Goal: Ask a question: Seek information or help from site administrators or community

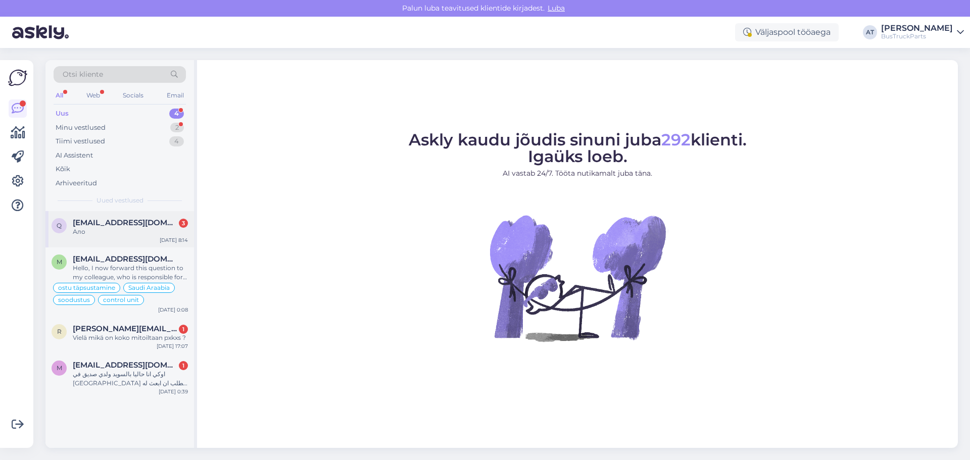
click at [143, 236] on div "Ало" at bounding box center [130, 231] width 115 height 9
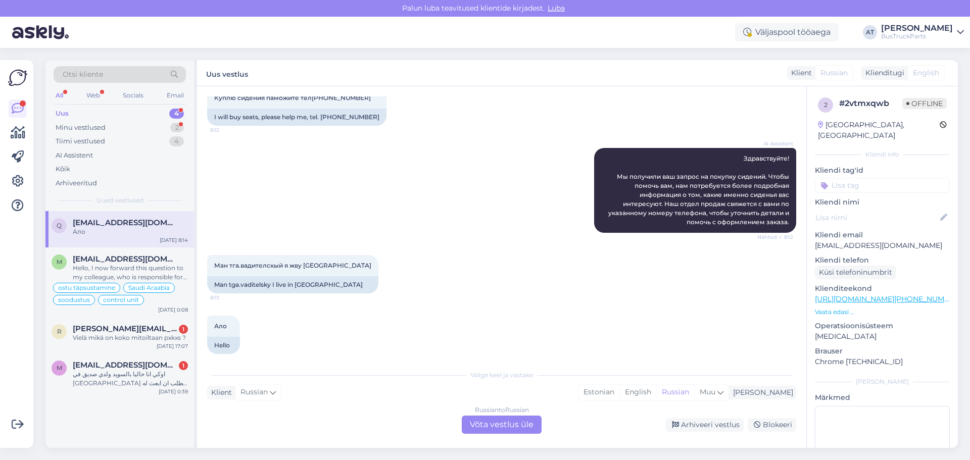
scroll to position [133, 0]
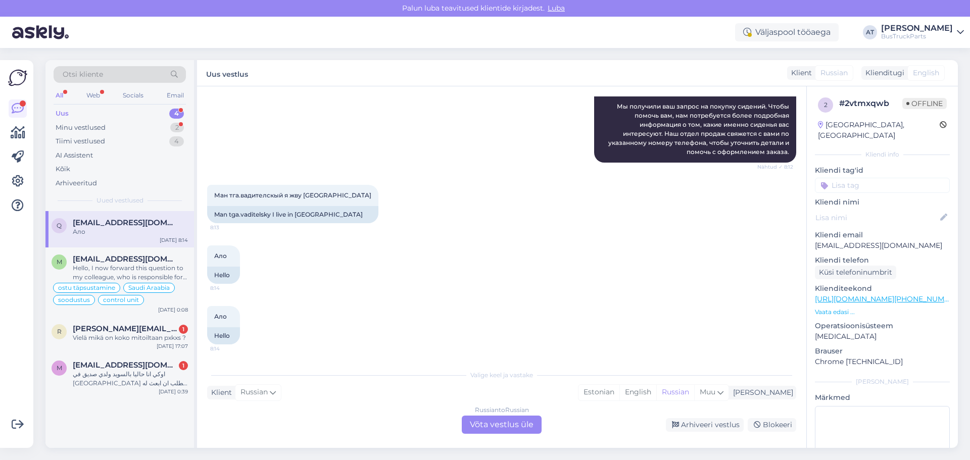
click at [502, 425] on div "Russian to Russian Võta vestlus üle" at bounding box center [502, 425] width 80 height 18
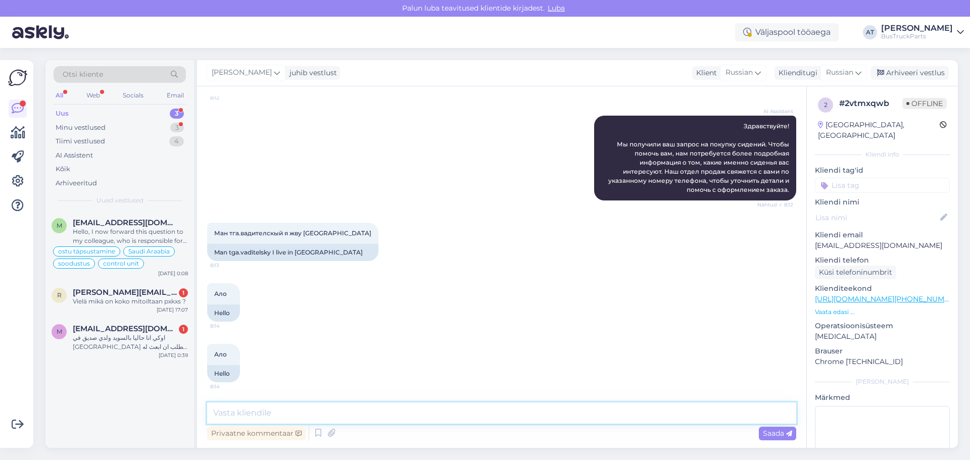
click at [484, 418] on textarea at bounding box center [501, 413] width 589 height 21
click at [423, 414] on textarea "Оригинальный номер сидений пришлите пожадуйста." at bounding box center [501, 413] width 589 height 21
click at [473, 415] on textarea "Оригинальный номер сидений пришлите пожалуйста." at bounding box center [501, 413] width 589 height 21
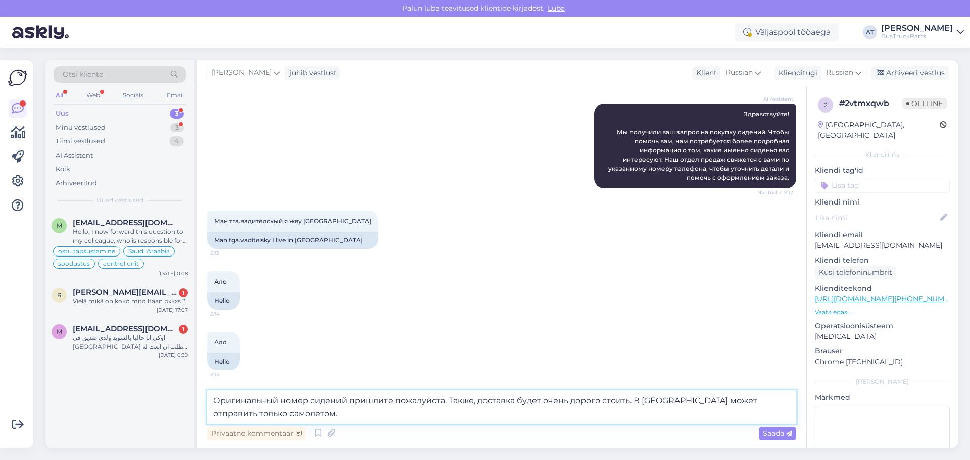
type textarea "Оригинальный номер сидений пришлите пожалуйста. Также, доставка будет очень дор…"
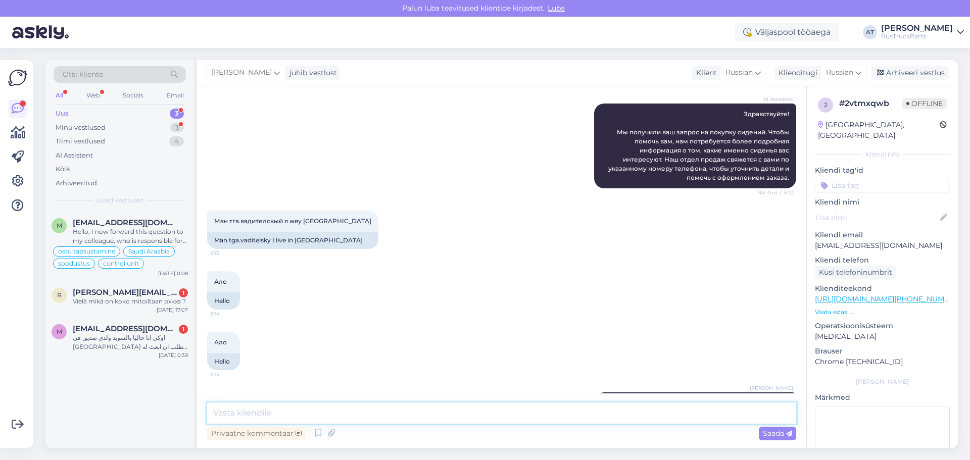
scroll to position [157, 0]
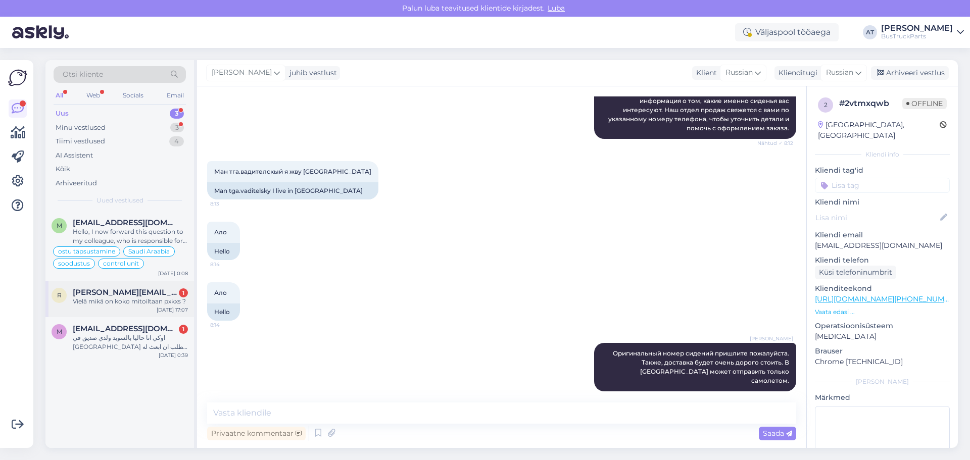
click at [115, 298] on div "Vielä mikä on koko mitoiltaan pxkxs ?" at bounding box center [130, 301] width 115 height 9
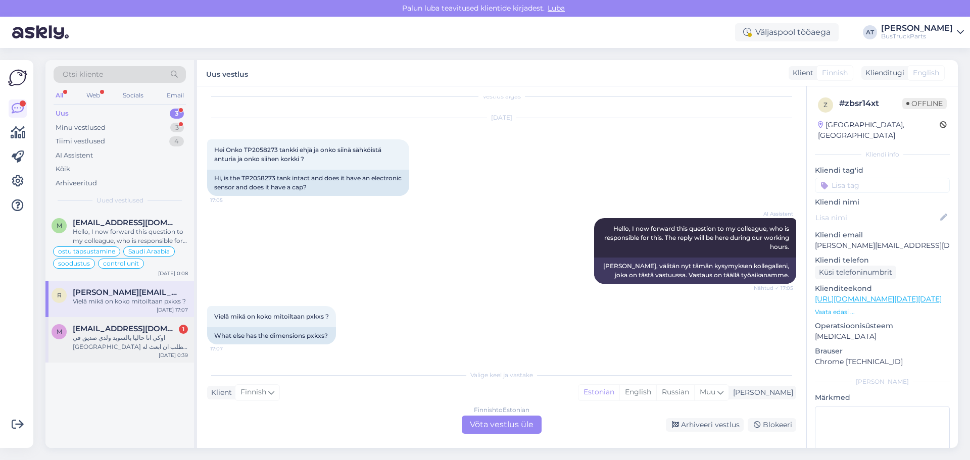
scroll to position [11, 0]
click at [283, 178] on div "Hi, is the TP2058273 tank intact and does it have an electronic sensor and does…" at bounding box center [308, 183] width 202 height 26
drag, startPoint x: 216, startPoint y: 178, endPoint x: 353, endPoint y: 186, distance: 136.7
click at [353, 186] on div "Hi, is the TP2058273 tank intact and does it have an electronic sensor and does…" at bounding box center [308, 183] width 202 height 26
copy div "Hi, is the TP2058273 tank intact and does it have an electronic sensor and does…"
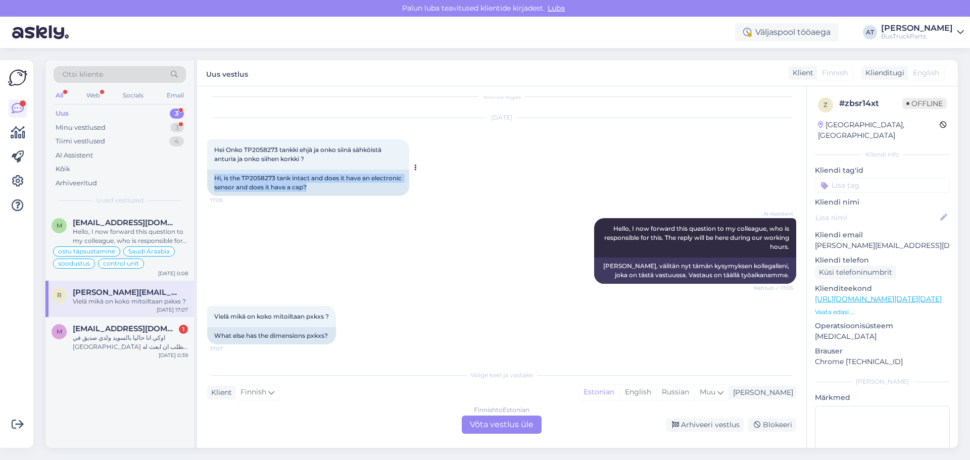
click at [351, 190] on div "Hi, is the TP2058273 tank intact and does it have an electronic sensor and does…" at bounding box center [308, 183] width 202 height 26
drag, startPoint x: 276, startPoint y: 177, endPoint x: 250, endPoint y: 177, distance: 26.8
click at [250, 177] on div "Hi, is the TP2058273 tank intact and does it have an electronic sensor and does…" at bounding box center [308, 183] width 202 height 26
copy div "2058273"
click at [513, 424] on div "Finnish to Estonian Võta vestlus üle" at bounding box center [502, 425] width 80 height 18
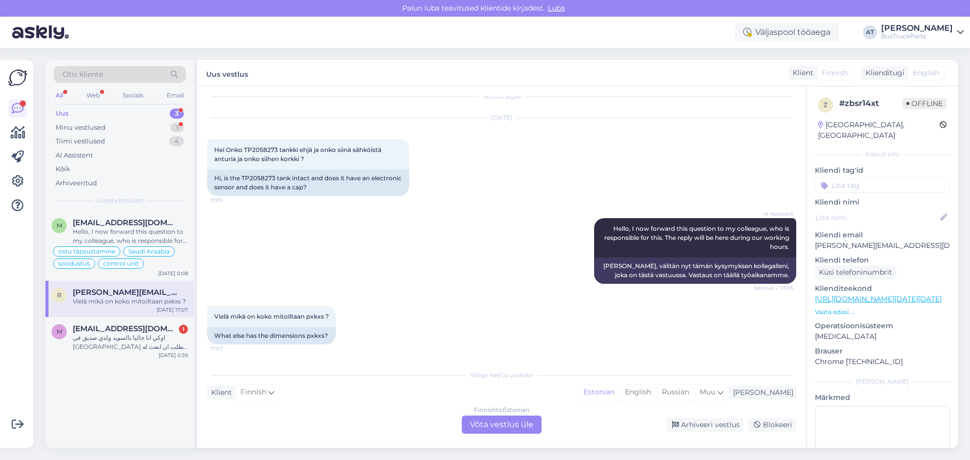
scroll to position [0, 0]
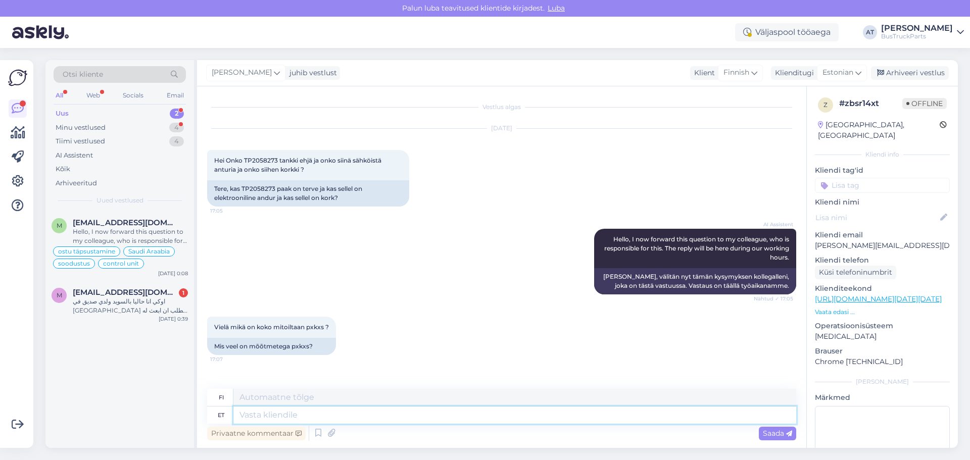
click at [508, 410] on textarea at bounding box center [515, 415] width 563 height 17
type textarea "Hello."
type textarea "Hei."
type textarea "Hello. There is"
type textarea "Hei. Siellä"
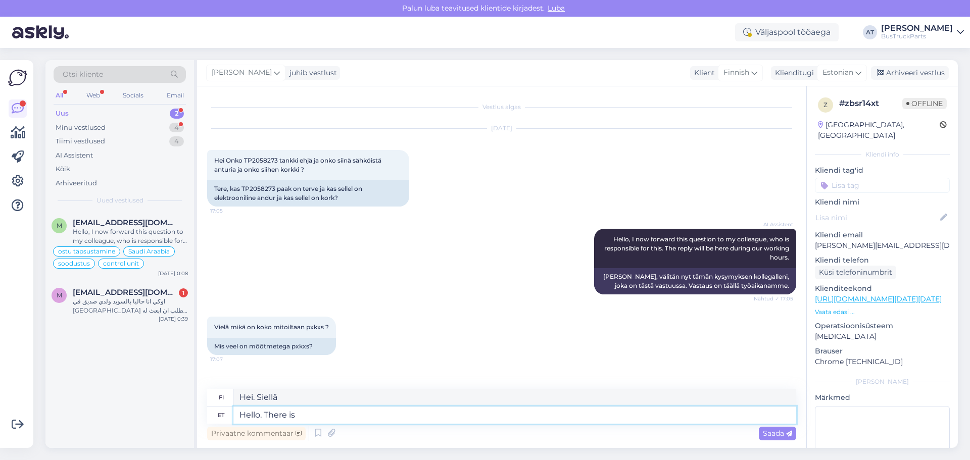
paste textarea "no cap"
type textarea "Hello. There is no cap"
type textarea "Hei. Ei ole ylärajaa."
click at [318, 191] on div "Tere, kas TP2058273 paak on terve ja kas sellel on elektrooniline andur ja kas …" at bounding box center [308, 193] width 202 height 26
click at [404, 419] on textarea "Hello. There is no cap" at bounding box center [515, 415] width 563 height 17
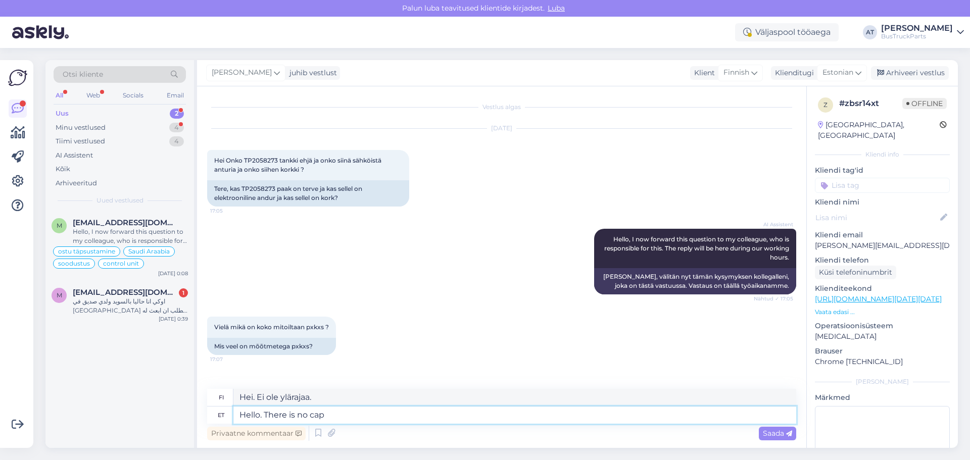
click at [350, 413] on textarea "Hello. There is no cap" at bounding box center [515, 415] width 563 height 17
drag, startPoint x: 262, startPoint y: 196, endPoint x: 212, endPoint y: 201, distance: 50.3
click at [212, 201] on div "Tere, kas TP2058273 paak on terve ja kas sellel on elektrooniline andur ja kas …" at bounding box center [308, 193] width 202 height 26
copy div "elektrooniline andur"
click at [366, 416] on textarea "Hello. There is no cap." at bounding box center [515, 415] width 563 height 17
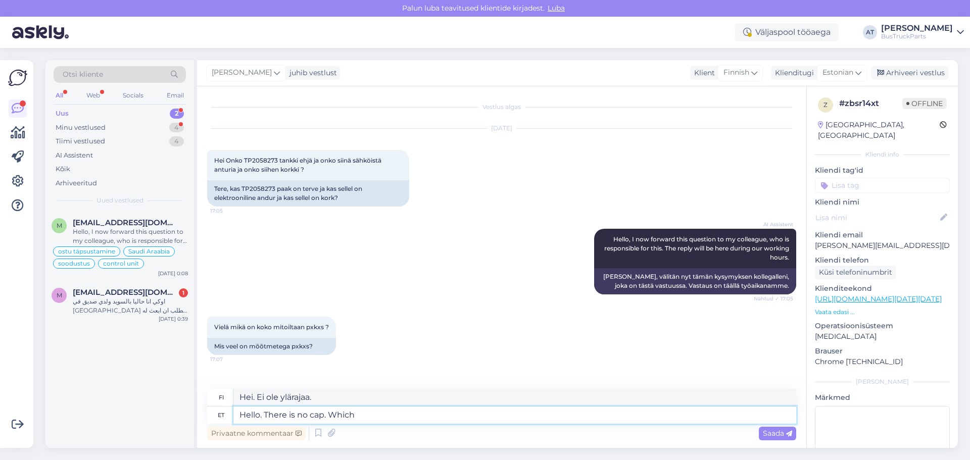
type textarea "Hello. There is no cap. Which"
type textarea "Hei. Ei ole ylärajaa. [GEOGRAPHIC_DATA]"
paste textarea "elektrooniline andur"
type textarea "Hello. There is no cap. Which elektrooniline andur"
type textarea "Hei. Siinä ei ole korkkia. Mikä elektroninen anturi"
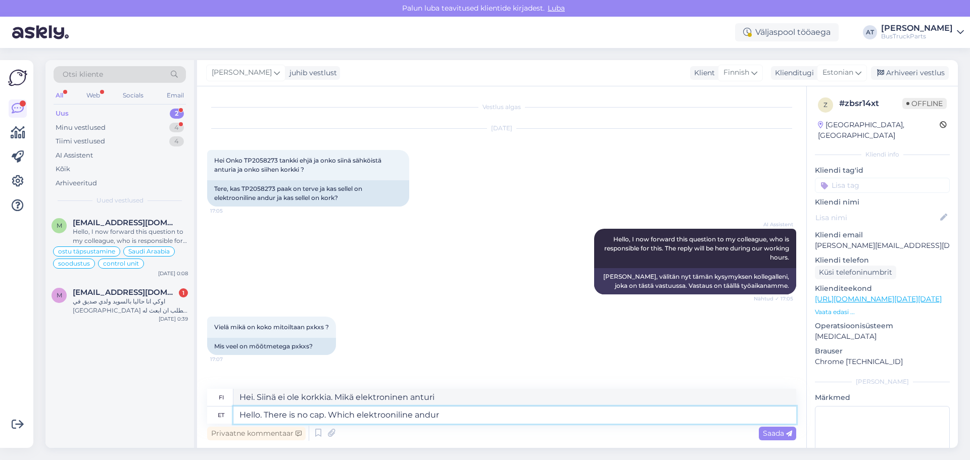
drag, startPoint x: 438, startPoint y: 418, endPoint x: 445, endPoint y: 418, distance: 7.6
click at [438, 418] on textarea "Hello. There is no cap. Which elektrooniline andur" at bounding box center [515, 415] width 563 height 17
drag, startPoint x: 429, startPoint y: 414, endPoint x: 358, endPoint y: 409, distance: 70.4
click at [358, 409] on textarea "Hello. There is no cap. Which elektrooniline andur" at bounding box center [515, 415] width 563 height 17
paste textarea "ctronic sensor"
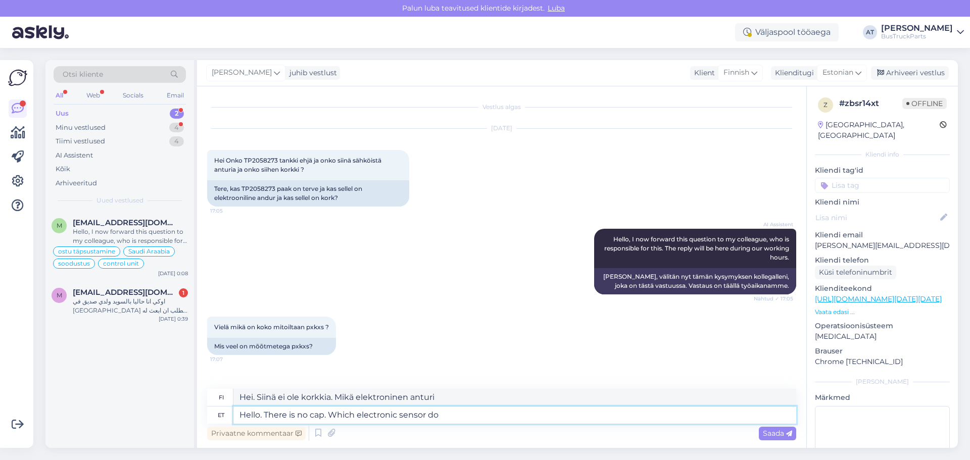
type textarea "Hello. There is no cap. Which electronic sensor do Y"
type textarea "Hei. Ei ole korkkia. Mikä elektroninen anturi tekee niin?"
type textarea "Hello. There is no cap. Which electronic sensor do You me"
type textarea "Hei. Ei ole korkkia. Minkä elektronisen anturin sinä valitset?"
type textarea "Hello. There is no cap. Which electronic sensor do You mean?"
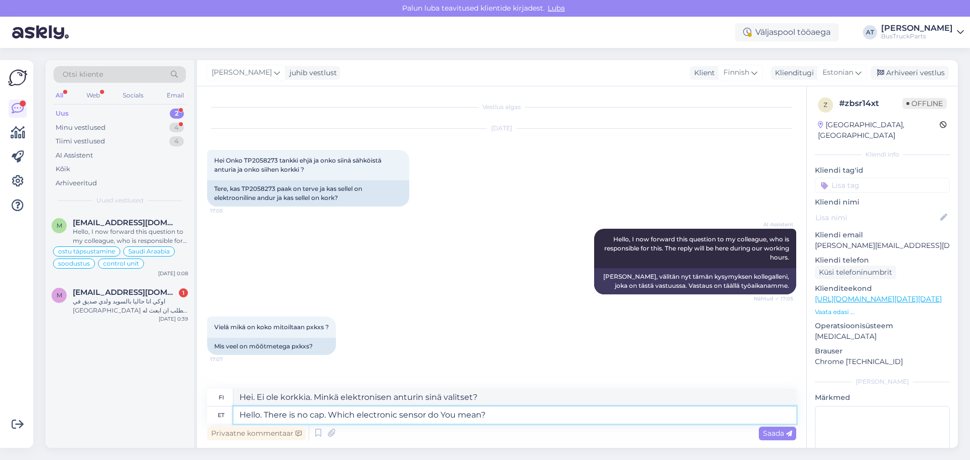
type textarea "Hei. Siinä ei ole korkkia. Mitä elektronista anturia tarkoitat?"
type textarea "Hello. There is no cap. Which electronic sensor do You mean?"
drag, startPoint x: 774, startPoint y: 434, endPoint x: 684, endPoint y: 412, distance: 92.7
click at [773, 434] on span "Saada" at bounding box center [777, 433] width 29 height 9
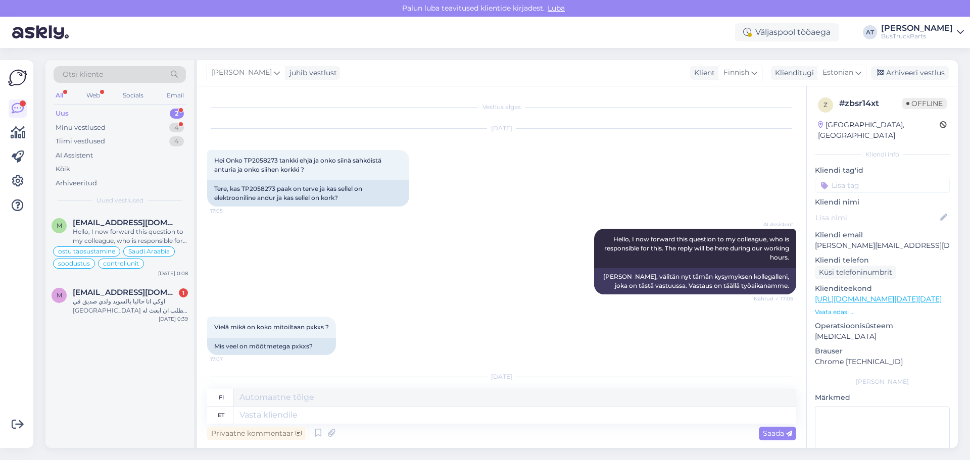
scroll to position [68, 0]
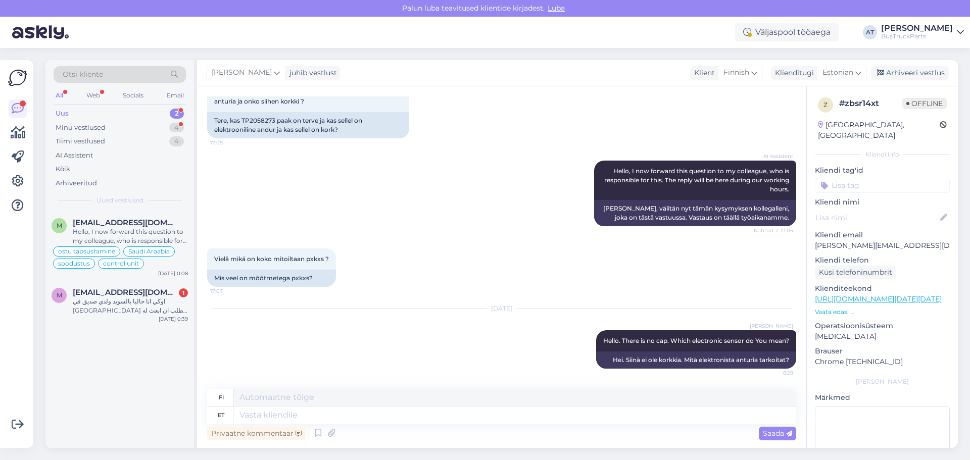
click at [42, 307] on div "Otsi kliente All Web Socials Email Uus 2 Minu vestlused 4 Tiimi vestlused 4 AI …" at bounding box center [504, 254] width 931 height 412
click at [112, 308] on div "اوكي انا حاليا بالسويد ولدي صديق في [GEOGRAPHIC_DATA] يطلب ان ابعث له محركات با…" at bounding box center [130, 306] width 115 height 18
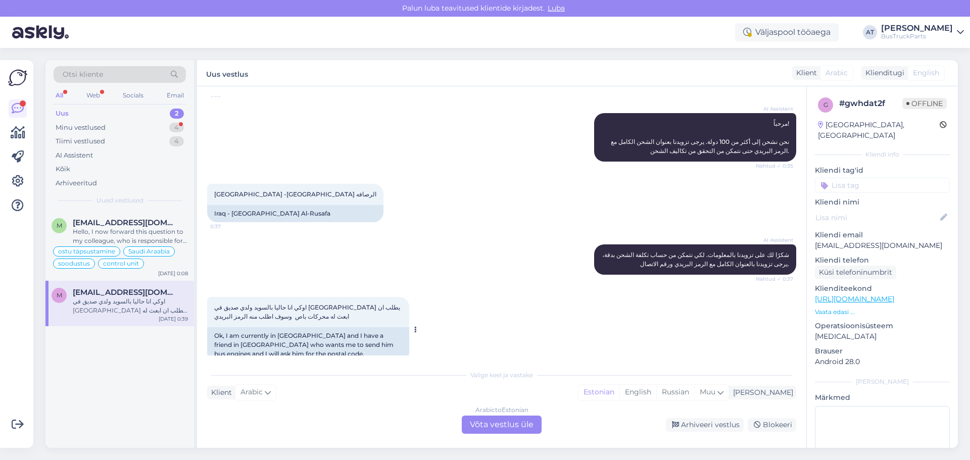
click at [291, 338] on div "Ok, I am currently in [GEOGRAPHIC_DATA] and I have a friend in [GEOGRAPHIC_DATA…" at bounding box center [308, 345] width 202 height 35
click at [131, 218] on div "[PERSON_NAME] [PERSON_NAME][EMAIL_ADDRESS][DOMAIN_NAME] Hello, I now forward th…" at bounding box center [119, 246] width 149 height 70
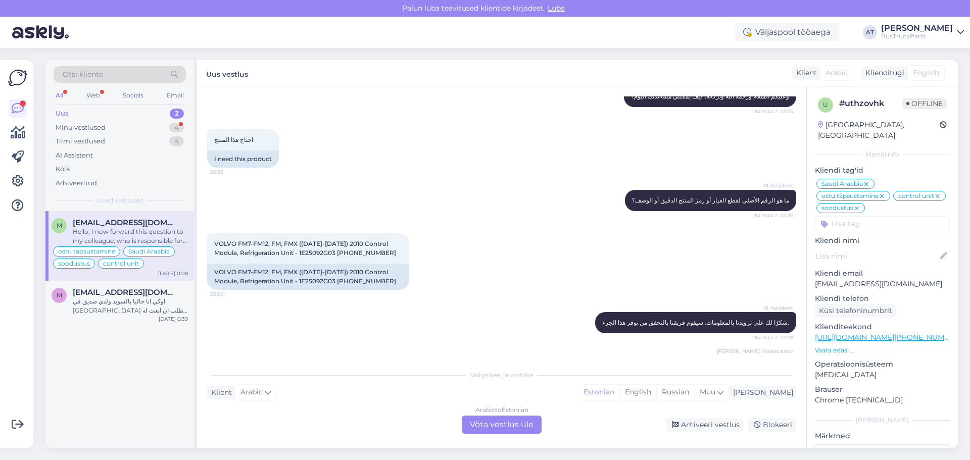
scroll to position [1398, 0]
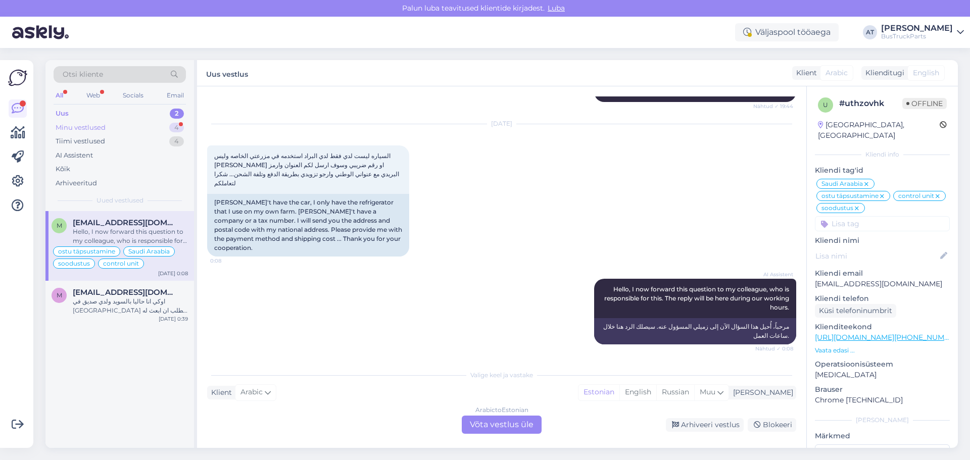
click at [120, 127] on div "Minu vestlused 4" at bounding box center [120, 128] width 132 height 14
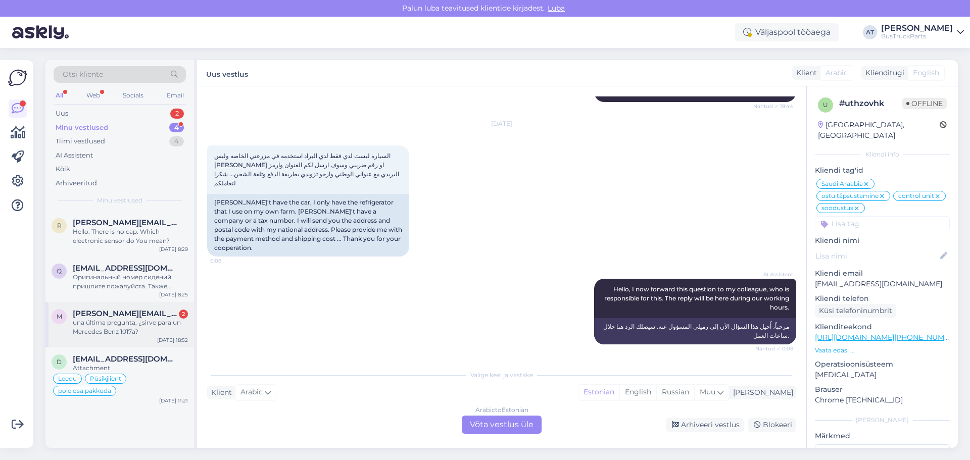
click at [125, 320] on div "una última pregunta, ¿sirve para un Mercedes Benz 1017a?" at bounding box center [130, 327] width 115 height 18
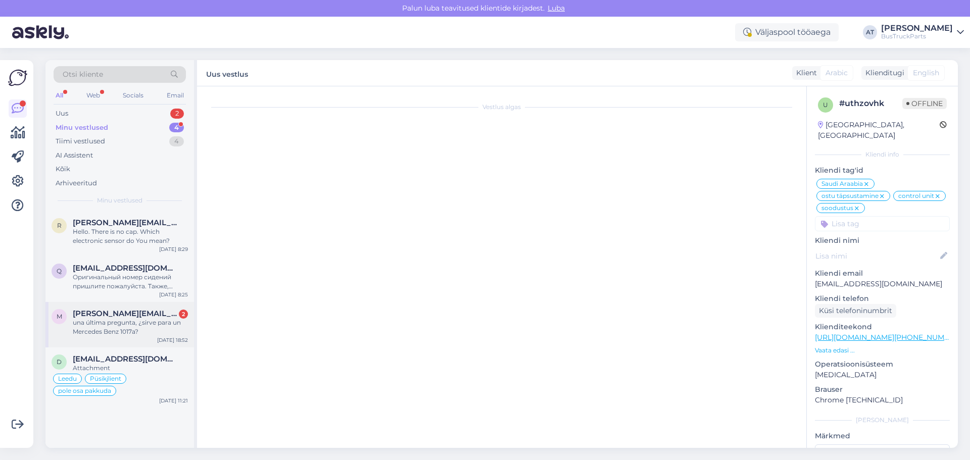
scroll to position [395, 0]
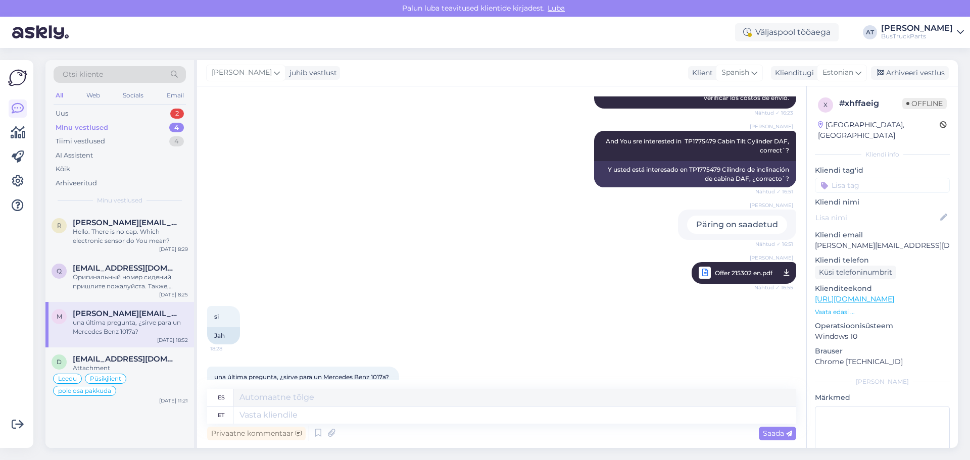
click at [335, 388] on div "Viimane küsimus, kas see sobib [PERSON_NAME] 1017a-le?" at bounding box center [303, 396] width 192 height 17
click at [123, 111] on div "Uus 2" at bounding box center [120, 114] width 132 height 14
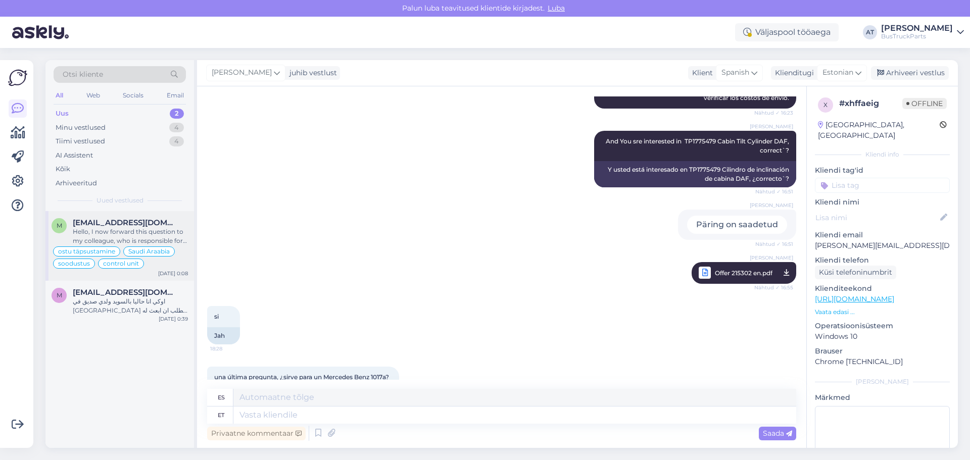
click at [128, 229] on div "Hello, I now forward this question to my colleague, who is responsible for this…" at bounding box center [130, 236] width 115 height 18
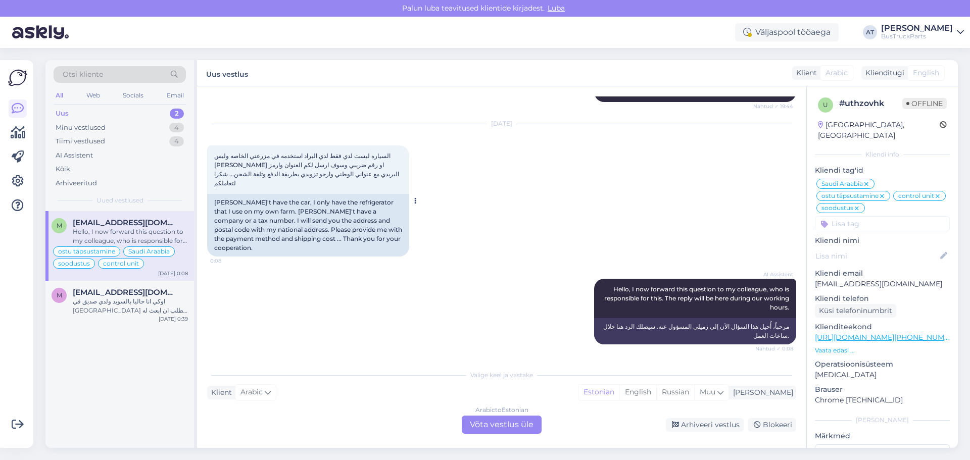
click at [274, 251] on div "[PERSON_NAME]'t have the car, I only have the refrigerator that I use on my own…" at bounding box center [308, 225] width 202 height 63
click at [333, 244] on div "[PERSON_NAME]'t have the car, I only have the refrigerator that I use on my own…" at bounding box center [308, 225] width 202 height 63
click at [369, 250] on div "[PERSON_NAME]'t have the car, I only have the refrigerator that I use on my own…" at bounding box center [308, 225] width 202 height 63
click at [489, 423] on div "Arabic to Estonian Võta vestlus üle" at bounding box center [502, 425] width 80 height 18
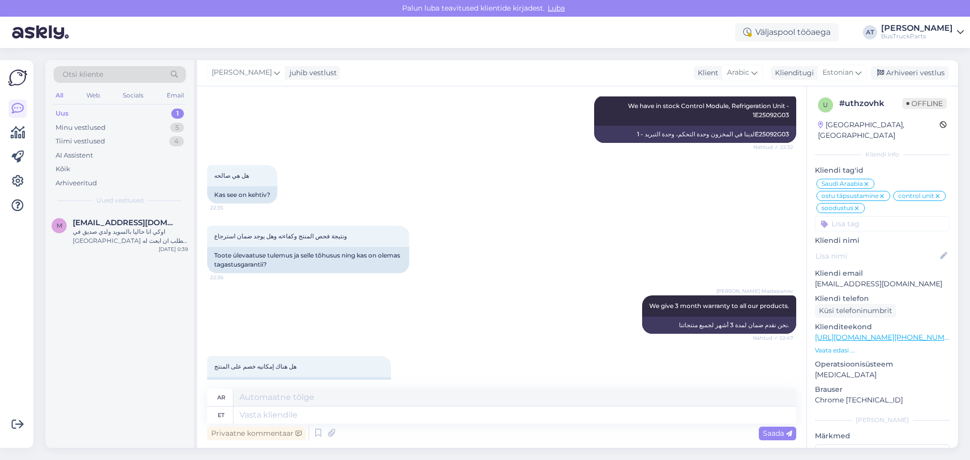
scroll to position [454, 0]
click at [756, 119] on span "We have in stock Control Module, Refrigeration Unit - 1E25092G03" at bounding box center [709, 111] width 163 height 17
copy div "1E25092G03 Nähtud ✓ 22:32"
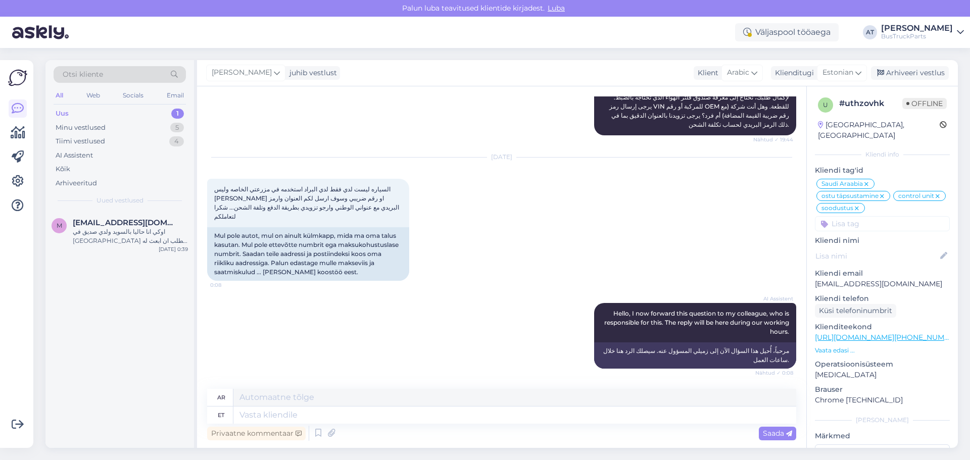
scroll to position [1364, 0]
click at [337, 276] on div "Mul pole autot, mul on ainult külmkapp, mida ma oma talus kasutan. Mul pole ett…" at bounding box center [308, 254] width 202 height 54
click at [305, 413] on textarea at bounding box center [515, 415] width 563 height 17
type textarea "Plesse, se"
type textarea "من فضلك،"
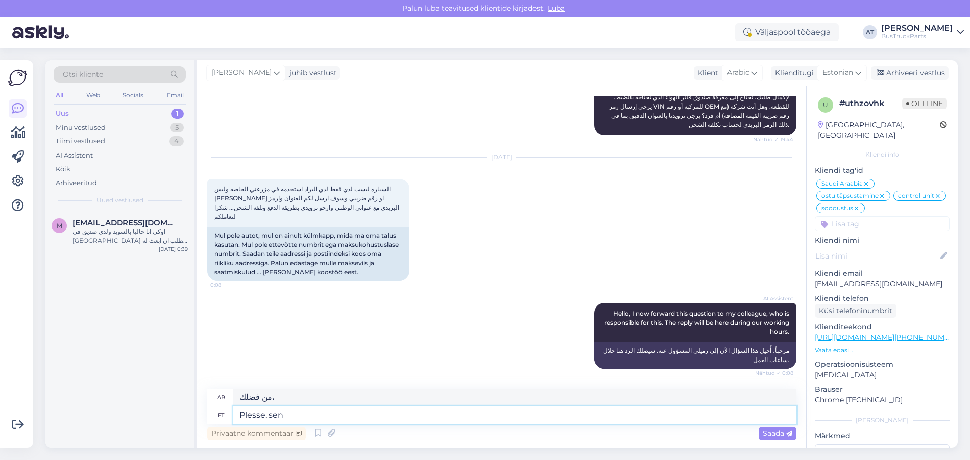
type textarea "Plesse, send"
type textarea "من فضلك، أرسل"
type textarea "Plesse,"
type textarea "من فضلك،"
type textarea "Pleas"
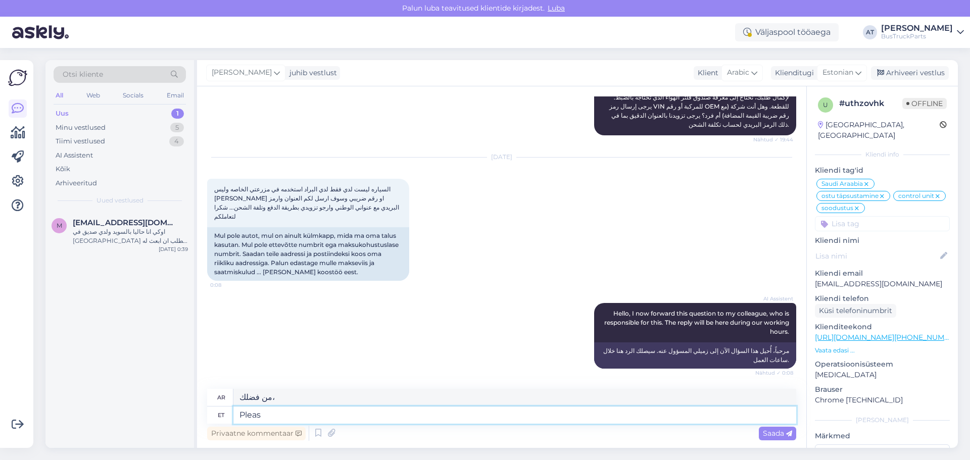
type textarea "التماس"
type textarea "Please"
type textarea "لو سمحت"
type textarea "Please, s"
type textarea "لو سمحت،"
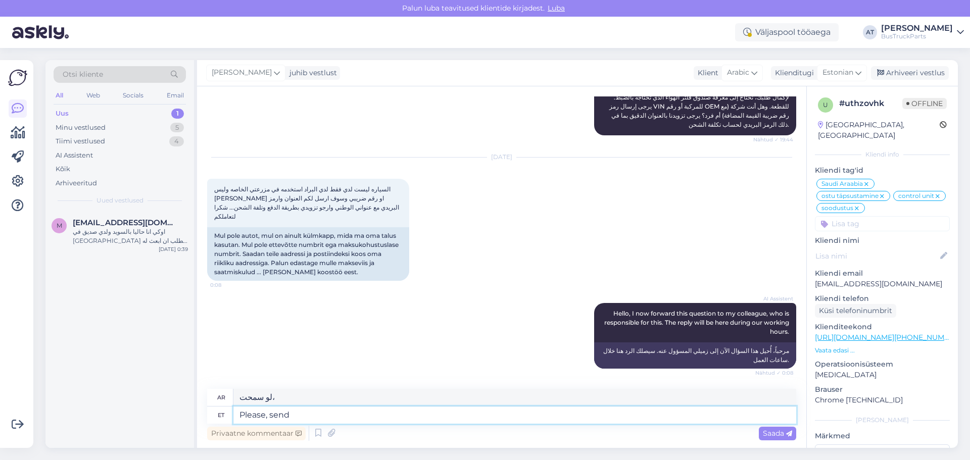
type textarea "Please, send"
type textarea "من فضلك أرسل"
type textarea "Please, send us"
type textarea "من فضلك أرسل [PERSON_NAME]"
type textarea "Please, send us full de"
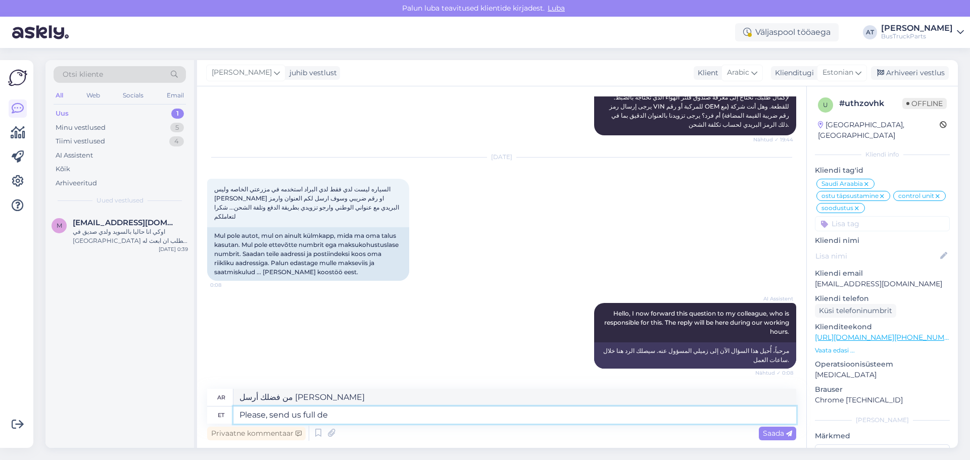
type textarea "من فضلك أرسل [PERSON_NAME]"
type textarea "Please, send us full delivery a"
type textarea "من فضلك أرسل [PERSON_NAME]."
type textarea "Please, send us full delivery address an"
type textarea "من فضلك أرسل [PERSON_NAME] عنوان التسليم الكامل"
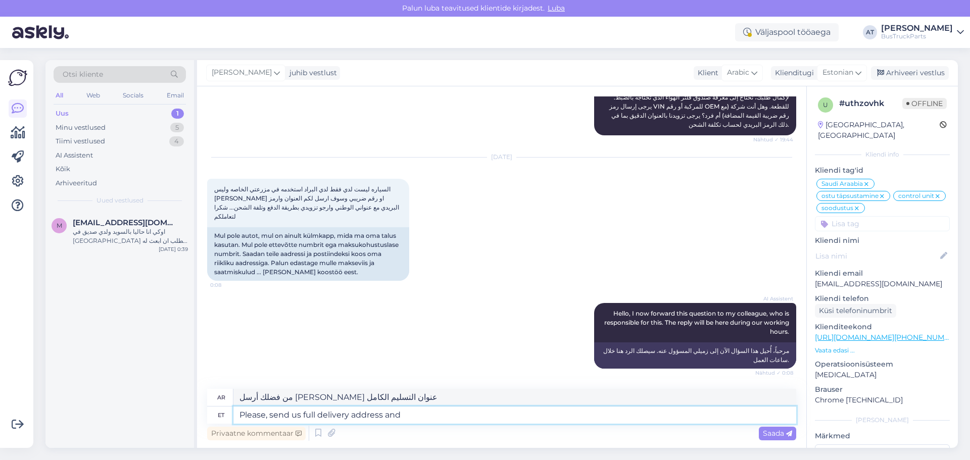
type textarea "Please, send us full delivery address and w"
type textarea "من فضلك أرسل [PERSON_NAME] عنوان التسليم الكامل و"
type textarea "Please, send us full delivery address and we wi"
type textarea "من فضلك، أرسل [PERSON_NAME] عنوان التسليم الكامل وسنقوم بمساعدتك."
type textarea "Please, send us full delivery address and we will"
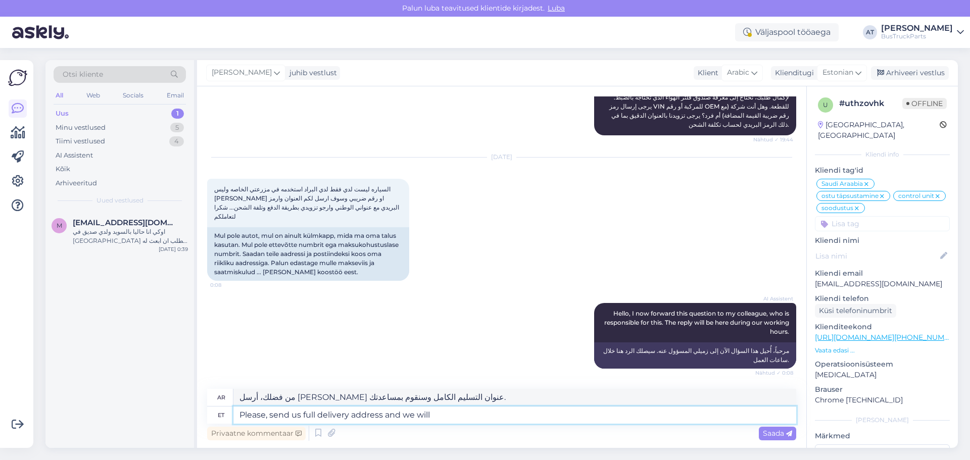
type textarea "من فضلك، أرسل [PERSON_NAME] عنوان التسليم الكامل وسوف نقوم"
type textarea "Please, send us full delivery address and we will send Y"
type textarea "من فضلك، أرسل [PERSON_NAME] عنوان التسليم الكامل وسوف نرسله"
type textarea "Please, send us full delivery address and we will send You"
type textarea "من فضلك أرسل [PERSON_NAME] عنوان التسليم الكامل وسنرسل لك"
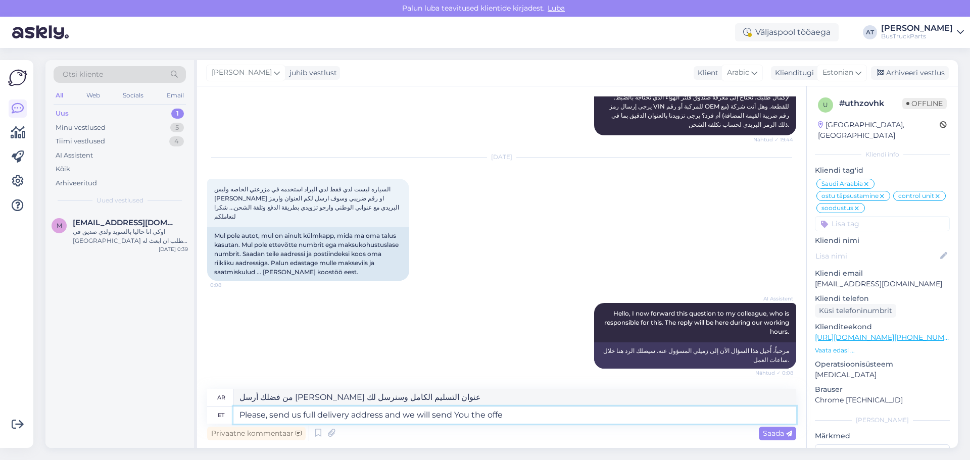
type textarea "Please, send us full delivery address and we will send You the offer"
type textarea "من فضلك أرسل [PERSON_NAME] عنوان التسليم الكامل وسنرسل لك العرض"
type textarea "Please, send us full delivery address and we will send You the offer"
click at [782, 436] on span "Saada" at bounding box center [777, 433] width 29 height 9
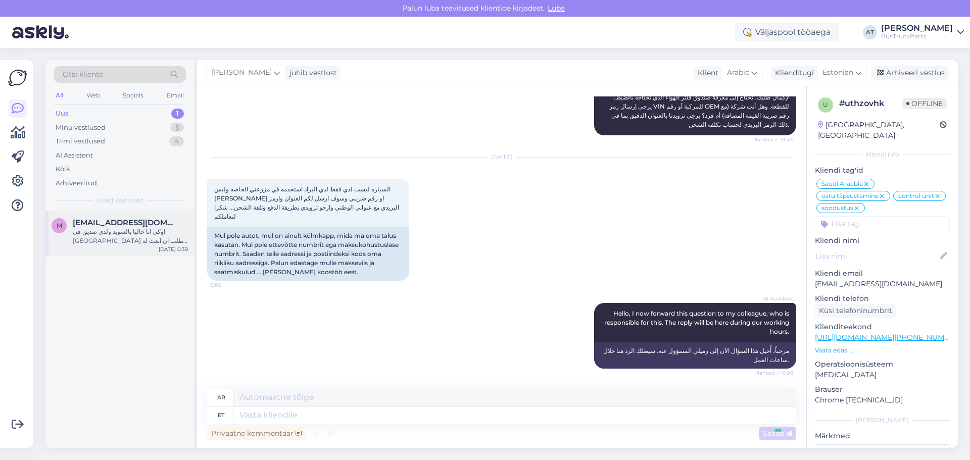
scroll to position [1434, 0]
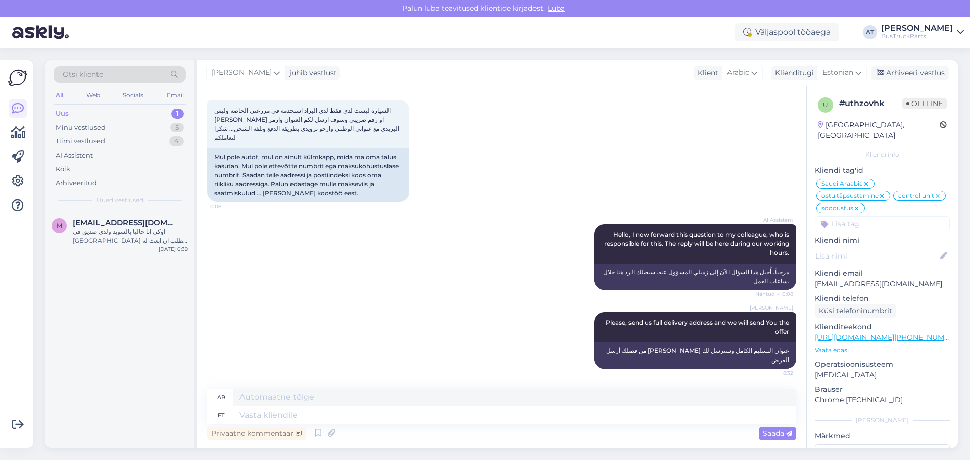
click at [118, 114] on div "Uus 1" at bounding box center [120, 114] width 132 height 14
click at [134, 131] on div "Minu vestlused 5" at bounding box center [120, 128] width 132 height 14
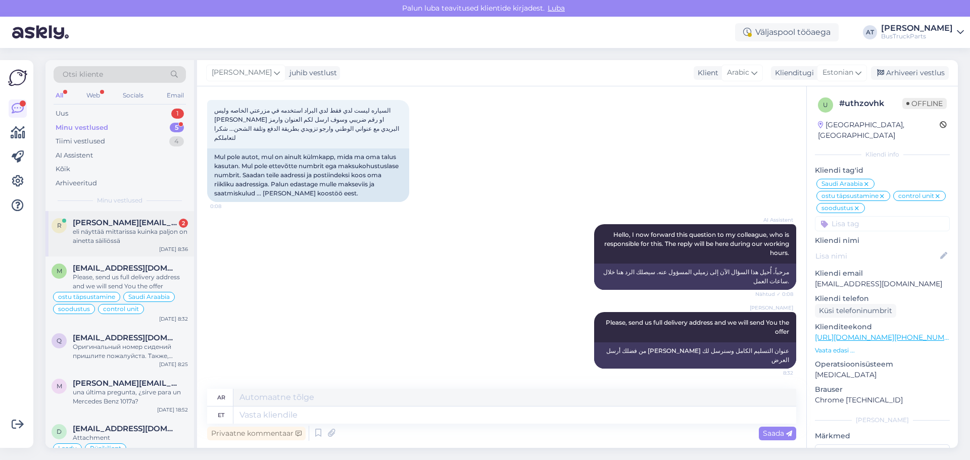
click at [112, 245] on div "eli näyttää mittarissa kuinka paljon on ainetta säiliössä" at bounding box center [130, 236] width 115 height 18
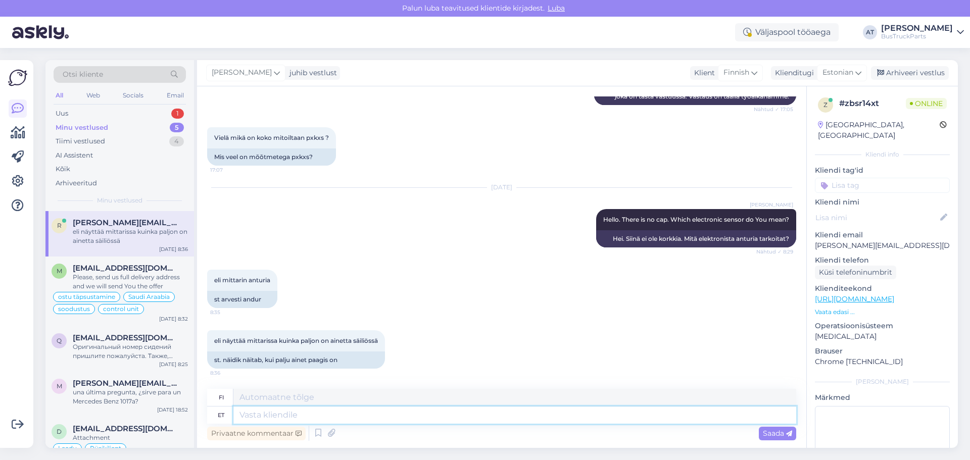
click at [380, 417] on textarea at bounding box center [515, 415] width 563 height 17
click at [400, 417] on textarea at bounding box center [515, 415] width 563 height 17
type textarea "Do"
type textarea "Tehdä"
type textarea "Do You h"
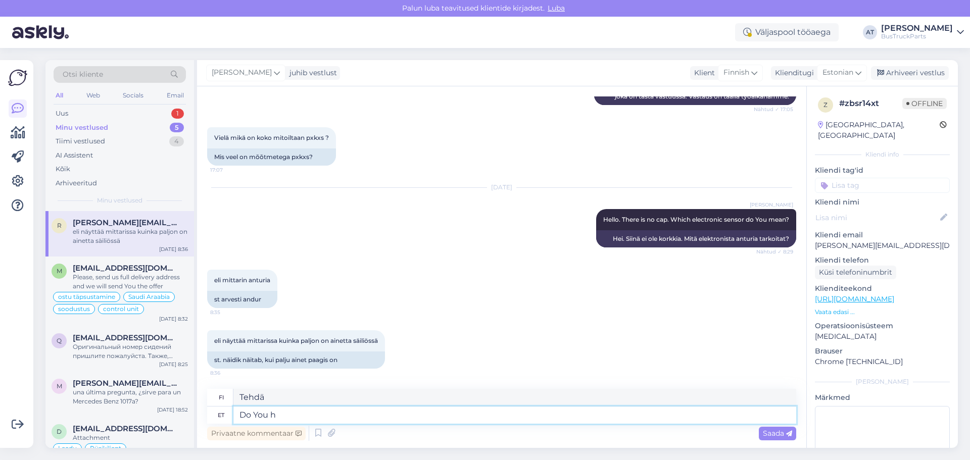
type textarea "Teetkö"
type textarea "Do You have"
type textarea "Onko sinulla"
type textarea "Do You have original"
type textarea "Onko sinulla alkuperäinen?"
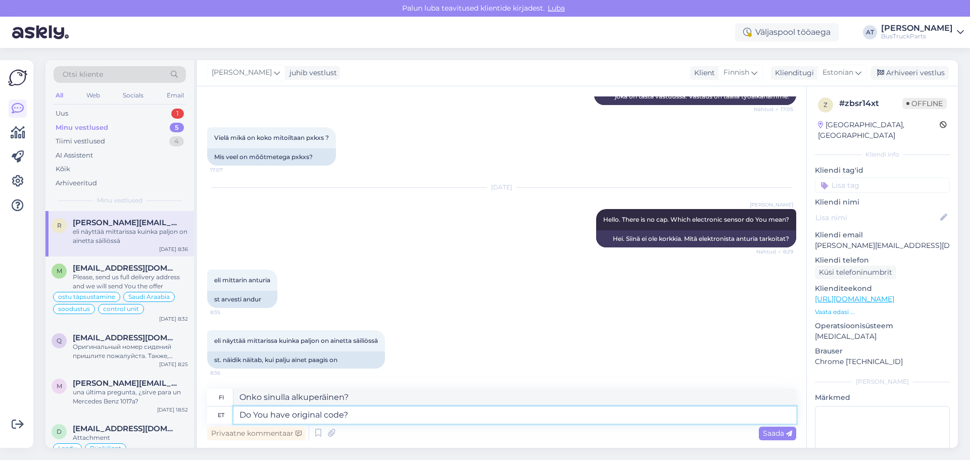
type textarea "Do You have original code?"
type textarea "Onko sinulla alkuperäinen koodi?"
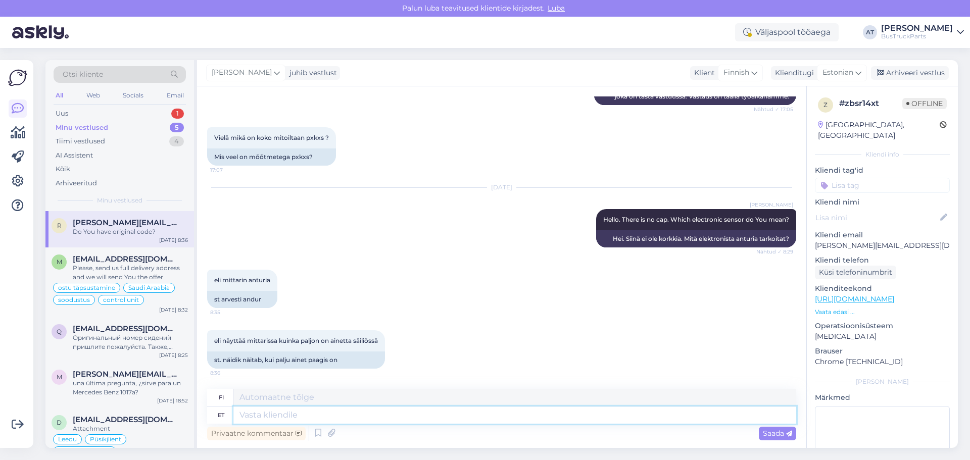
scroll to position [250, 0]
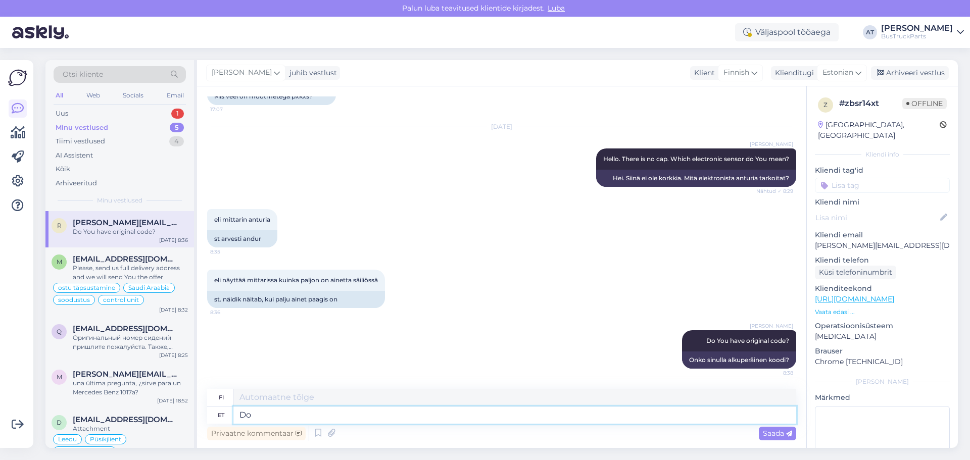
type textarea "Do"
type textarea "Tehdä"
type textarea "Do You"
type textarea "Teetkö"
type textarea "Do You mean"
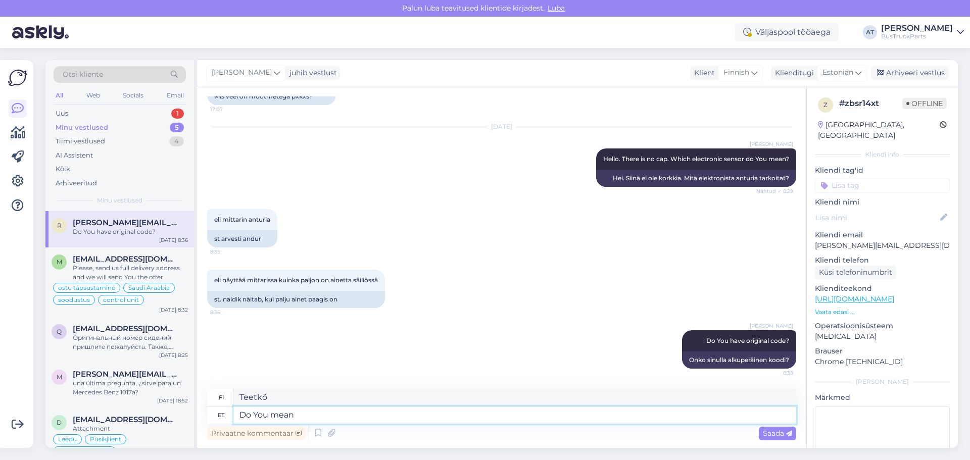
type textarea "Tarkoitatko"
type textarea "Do You mean this"
type textarea "Tarkoitatko tätä?"
type textarea "Do You mean this sensor?"
paste textarea
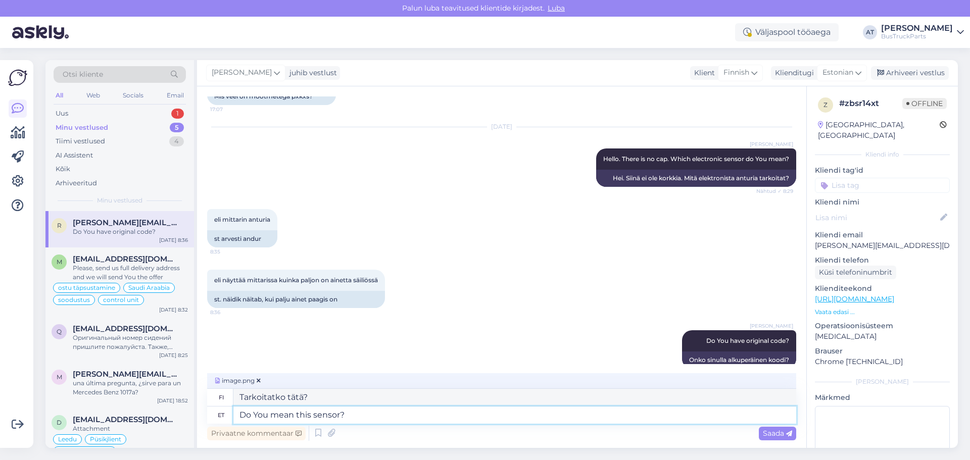
type textarea "Tarkoitatko tätä anturia?"
type textarea "Do You mean this sensor?"
click at [793, 435] on div "Saada" at bounding box center [777, 434] width 37 height 14
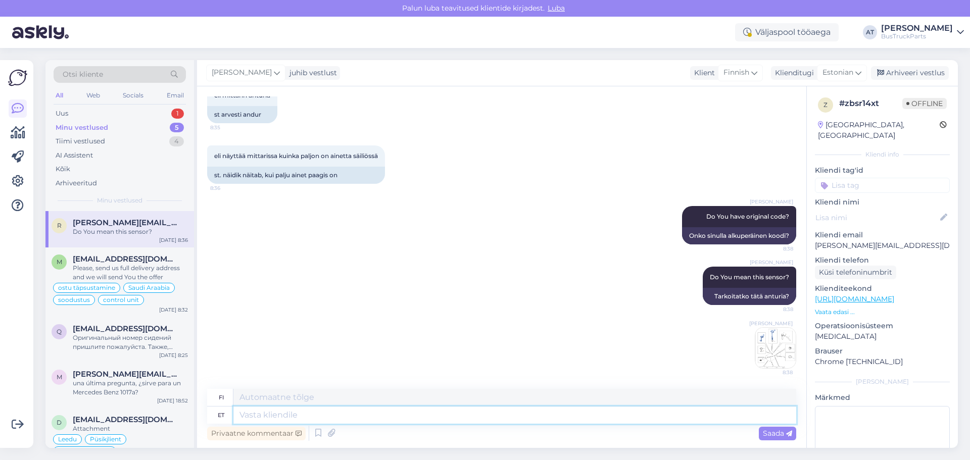
click at [393, 415] on textarea at bounding box center [515, 415] width 563 height 17
click at [90, 112] on div "Uus 1" at bounding box center [120, 114] width 132 height 14
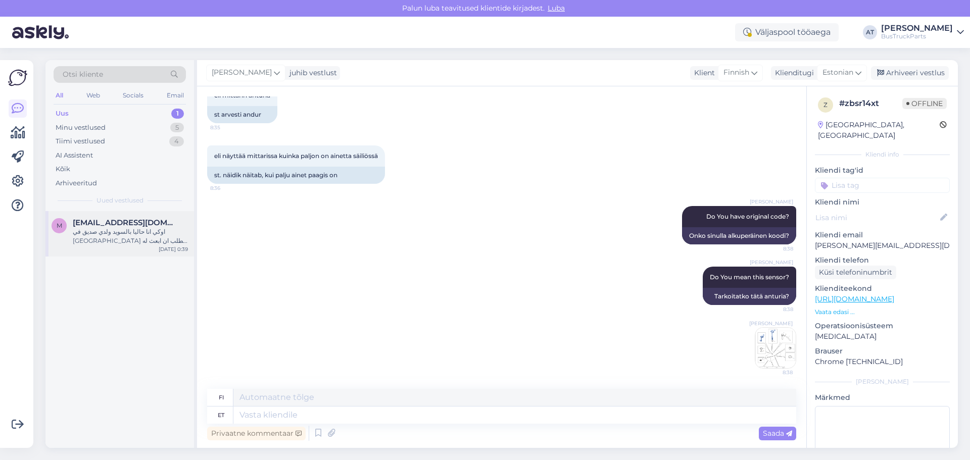
click at [106, 239] on div "اوكي انا حاليا بالسويد ولدي صديق في [GEOGRAPHIC_DATA] يطلب ان ابعث له محركات با…" at bounding box center [130, 236] width 115 height 18
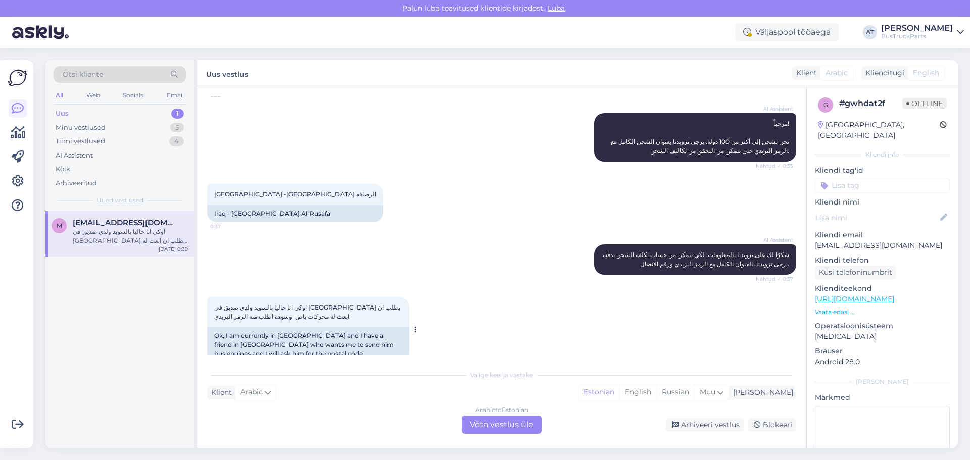
click at [316, 336] on div "Ok, I am currently in [GEOGRAPHIC_DATA] and I have a friend in [GEOGRAPHIC_DATA…" at bounding box center [308, 345] width 202 height 35
click at [503, 427] on div "Arabic to Estonian Võta vestlus üle" at bounding box center [502, 425] width 80 height 18
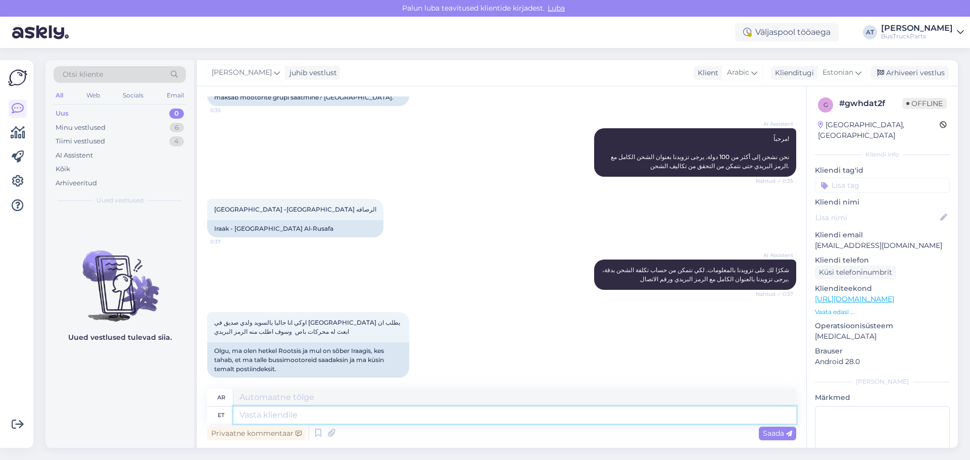
click at [311, 417] on textarea at bounding box center [515, 415] width 563 height 17
type textarea "The"
type textarea "ال"
type textarea "The transp"
type textarea "I"
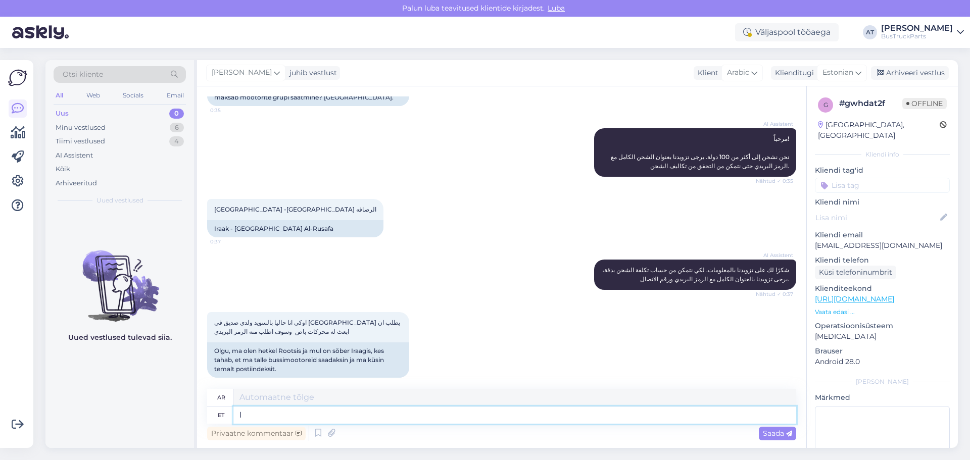
type textarea "أنا"
type textarea "I' m"
type textarea "أنا'"
type textarea "I' m n"
type textarea "أنا"
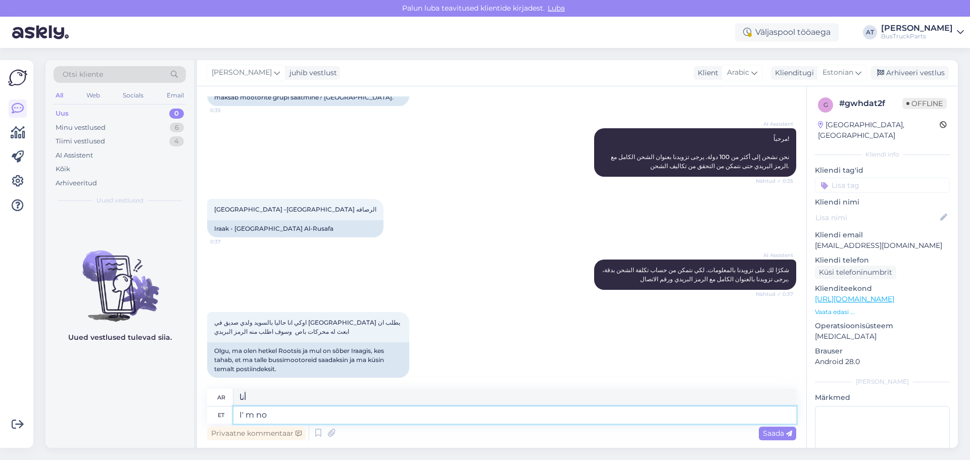
type textarea "I' m not"
type textarea "انا لست"
type textarea "I' m not sure"
type textarea "أنا لست متأكدا."
type textarea "I' m not sure if"
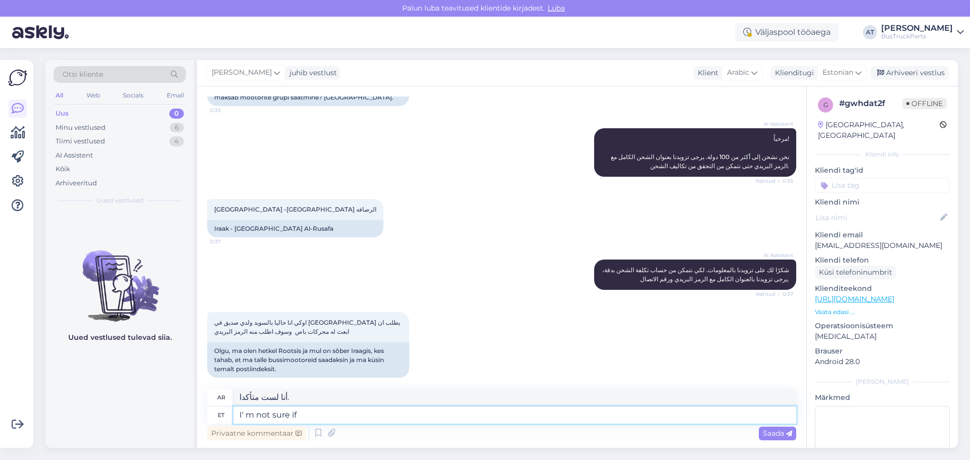
type textarea "أنا لست متأكدا إذا كان"
type textarea "I' m not sure if we"
type textarea "أنا لست متأكدا إذا كنا"
type textarea "I' m not sure if we can"
type textarea "أنا لست متأكدا إذا كان بإمكاننا"
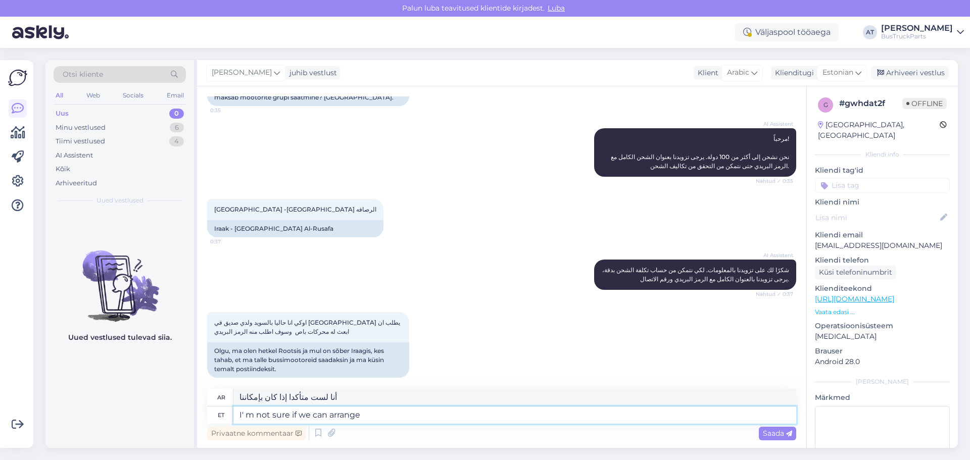
type textarea "I' m not sure if we can arrange"
type textarea "أنا لست متأكدًا من إمكانية ترتيب ذلك"
type textarea "I' m not sure if we can arrange transportation i"
type textarea "أنا لست متأكدًا من إمكانية ترتيب النقل"
type textarea "I' m not sure if we can arrange transportation in I"
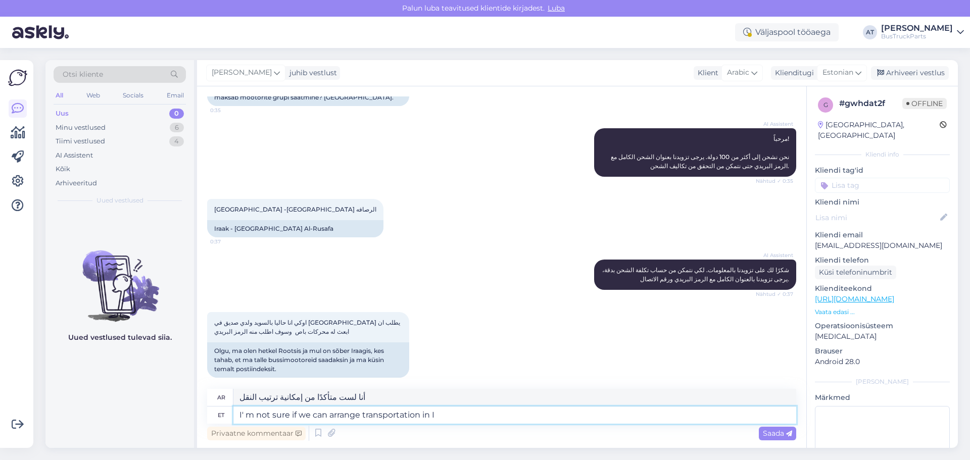
type textarea "أنا لست متأكدًا مما إذا كان بإمكاننا ترتيب النقل في"
type textarea "I' m not sure if we can arrange transportation in [GEOGRAPHIC_DATA]."
type textarea "أنا لست متأكدًا من إمكانية ترتيب النقل في [GEOGRAPHIC_DATA]."
click at [427, 411] on textarea "I' m not sure if we can arrange transportation in [GEOGRAPHIC_DATA]." at bounding box center [515, 415] width 563 height 17
type textarea "I' m not sure if we can arrange transportation [GEOGRAPHIC_DATA]."
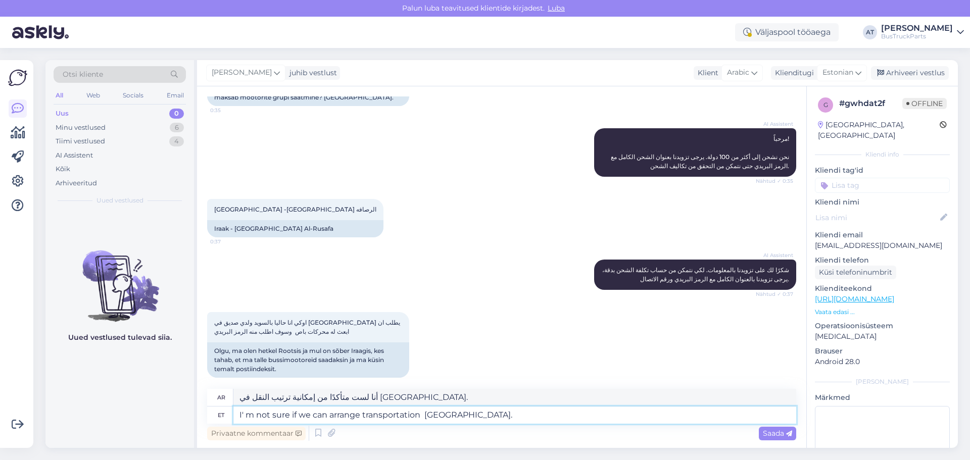
type textarea "أنا لست متأكدًا من إمكانية ترتيب النقل إلى [GEOGRAPHIC_DATA]."
drag, startPoint x: 429, startPoint y: 418, endPoint x: 455, endPoint y: 417, distance: 26.3
click at [429, 418] on textarea "I' m not sure if we can arrange transportation to [GEOGRAPHIC_DATA]." at bounding box center [515, 415] width 563 height 17
drag, startPoint x: 480, startPoint y: 412, endPoint x: 221, endPoint y: 418, distance: 259.4
click at [221, 418] on div "et I' m not sure if we can arrange transportation to [GEOGRAPHIC_DATA]." at bounding box center [501, 415] width 589 height 17
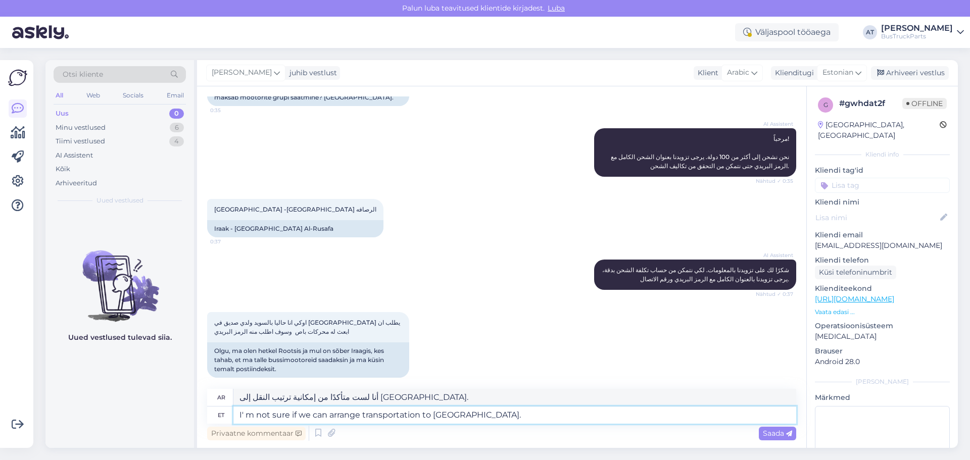
paste textarea "m not sure if we can arrange transportation to [GEOGRAPHIC_DATA]."
click at [360, 417] on textarea "I'm not sure if we can arrange transportation to [GEOGRAPHIC_DATA]." at bounding box center [515, 415] width 563 height 17
type textarea "I'm not sure if we can arrange engines transportation to [GEOGRAPHIC_DATA]."
click at [517, 418] on textarea "I'm not sure if we can arrange engines transportation to [GEOGRAPHIC_DATA]." at bounding box center [515, 415] width 563 height 17
type textarea "أنا لست متأكدًا من إمكانية ترتيب نقل المحرك إلى [GEOGRAPHIC_DATA]."
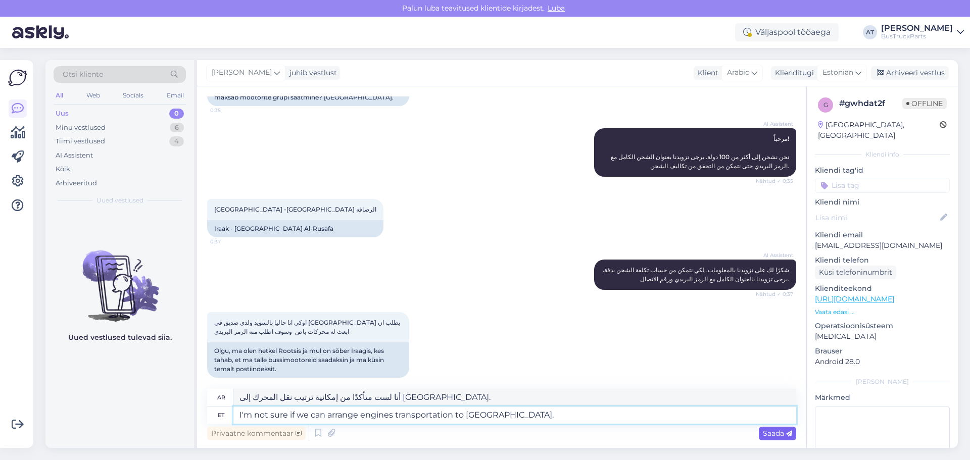
type textarea "I'm not sure if we can arrange engines transportation to [GEOGRAPHIC_DATA]."
click at [776, 433] on span "Saada" at bounding box center [777, 433] width 29 height 9
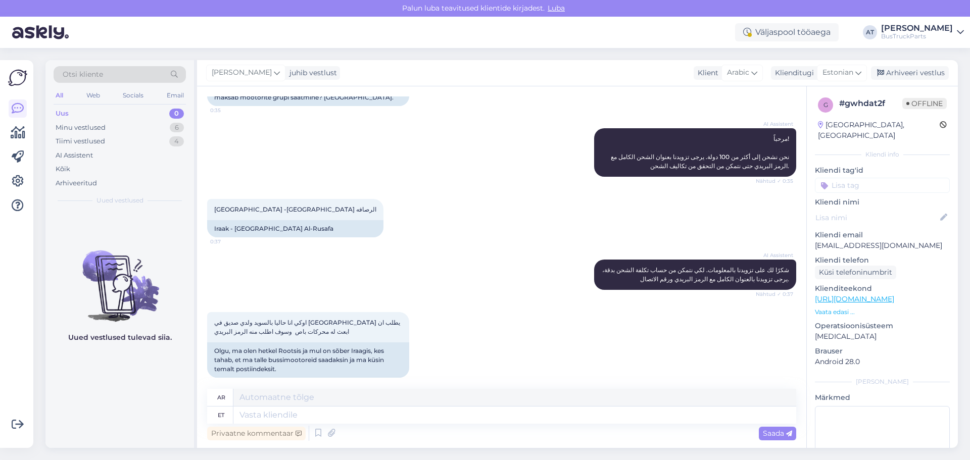
scroll to position [192, 0]
